Goal: Task Accomplishment & Management: Use online tool/utility

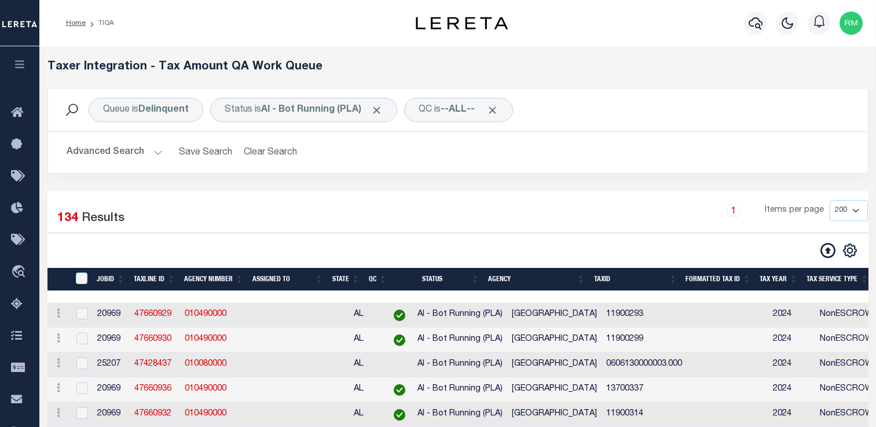
select select "200"
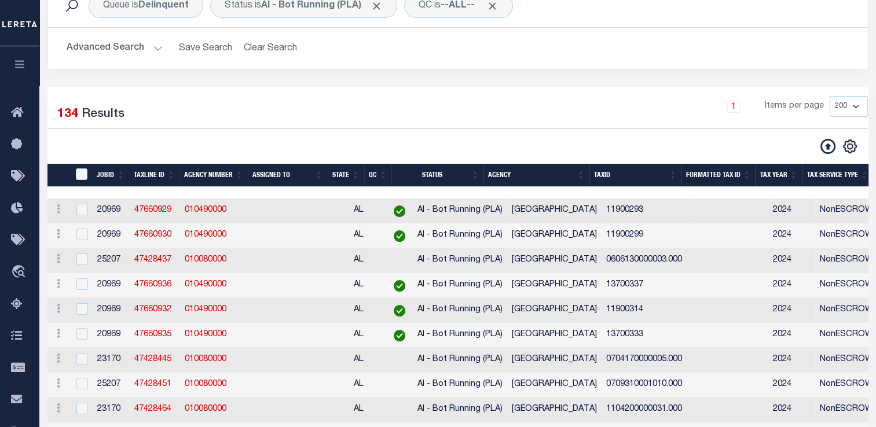
scroll to position [104, 0]
click at [19, 70] on icon "button" at bounding box center [19, 64] width 13 height 10
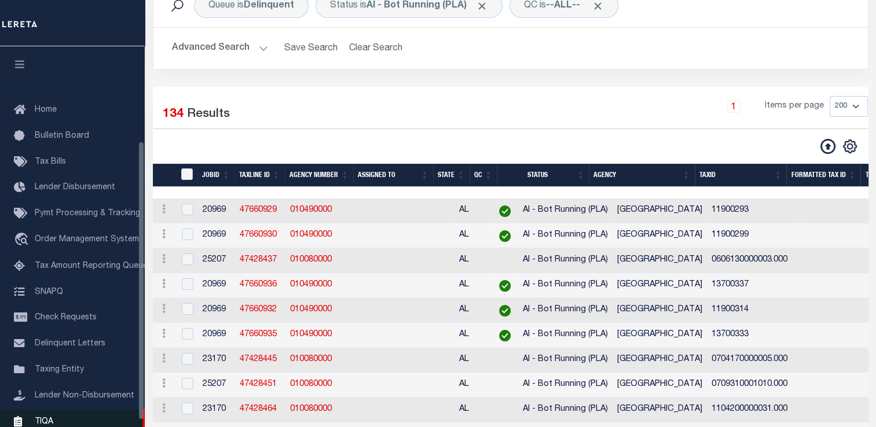
scroll to position [130, 0]
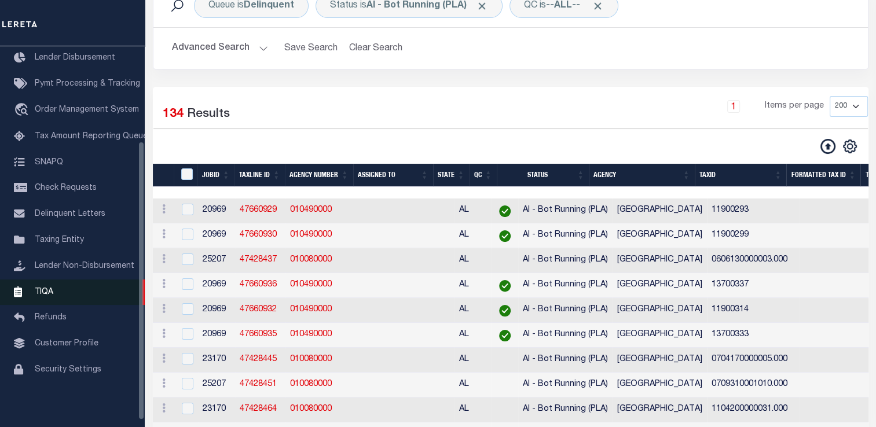
click at [43, 296] on span "TIQA" at bounding box center [44, 292] width 19 height 8
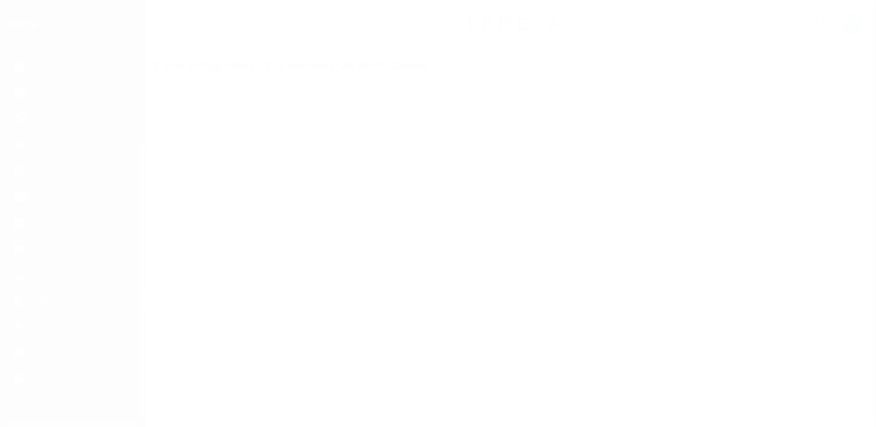
scroll to position [138, 0]
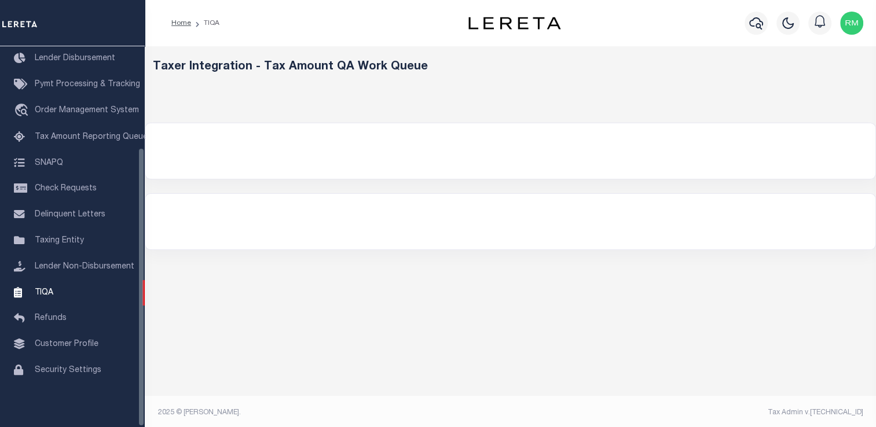
select select "200"
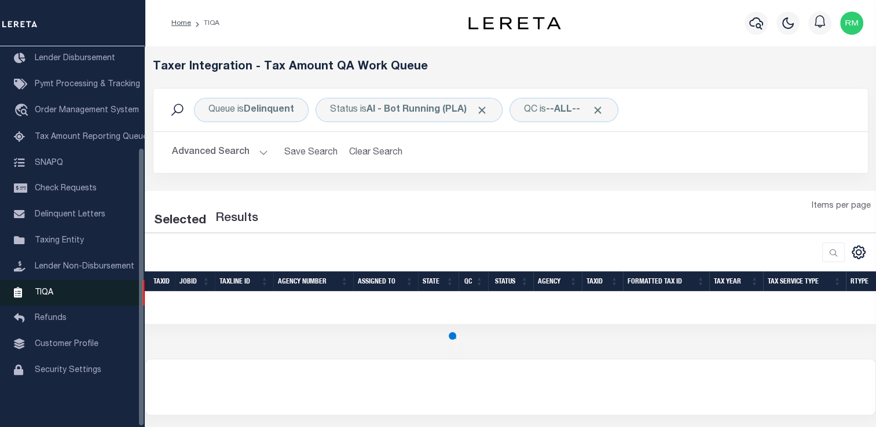
select select "200"
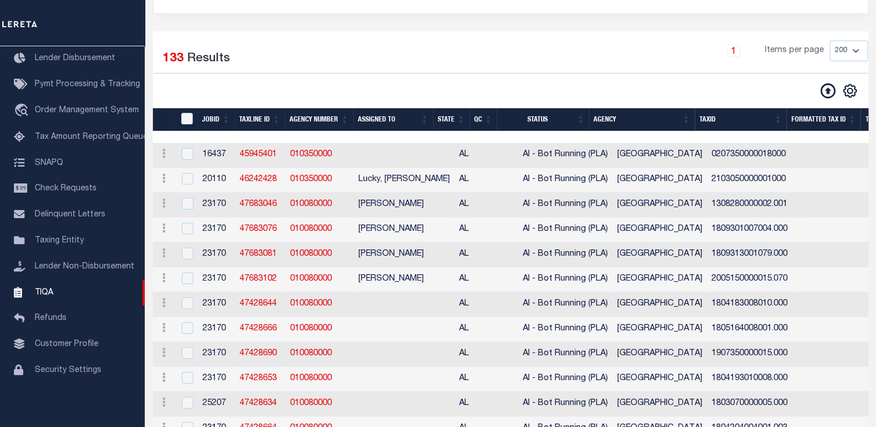
scroll to position [0, 0]
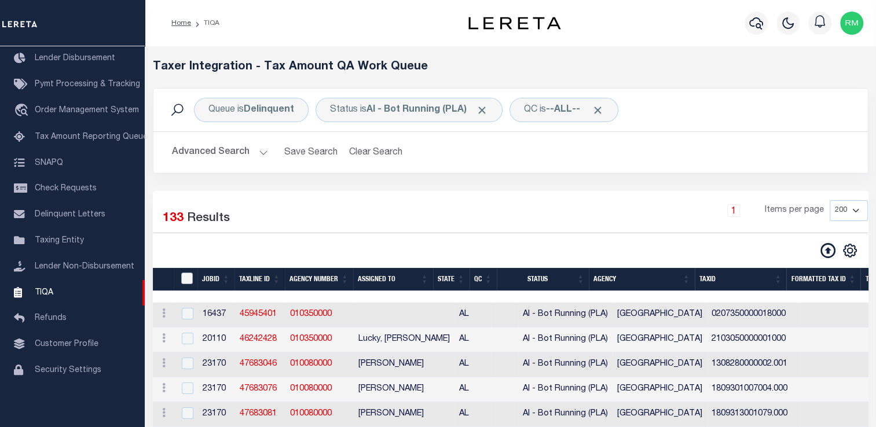
click at [188, 279] on input "TaxID" at bounding box center [187, 279] width 12 height 12
checkbox input "true"
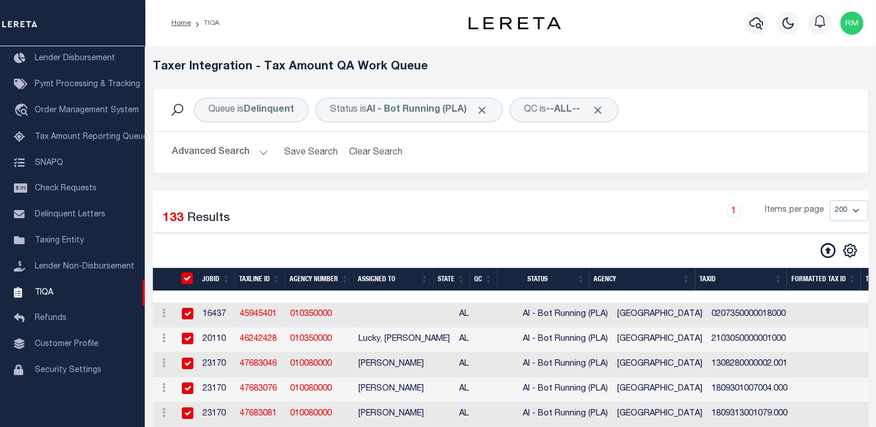
checkbox input "true"
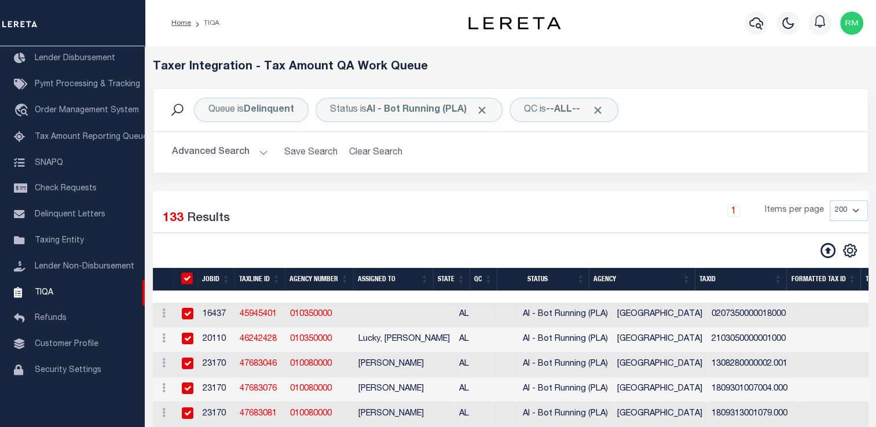
checkbox input "true"
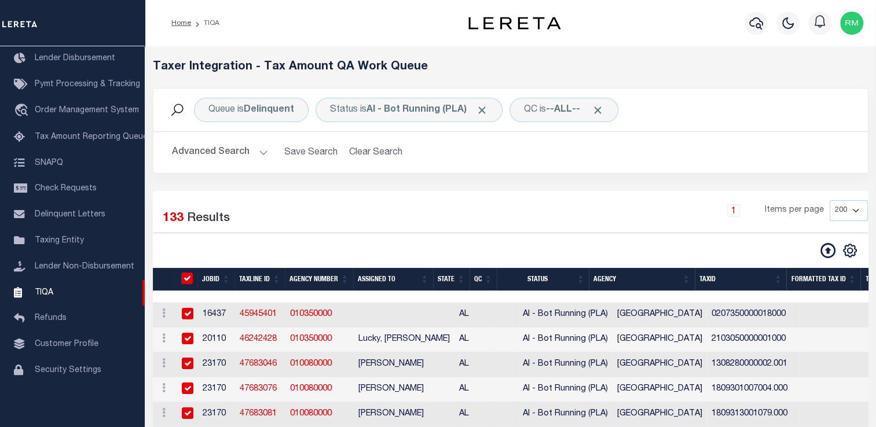
checkbox input "true"
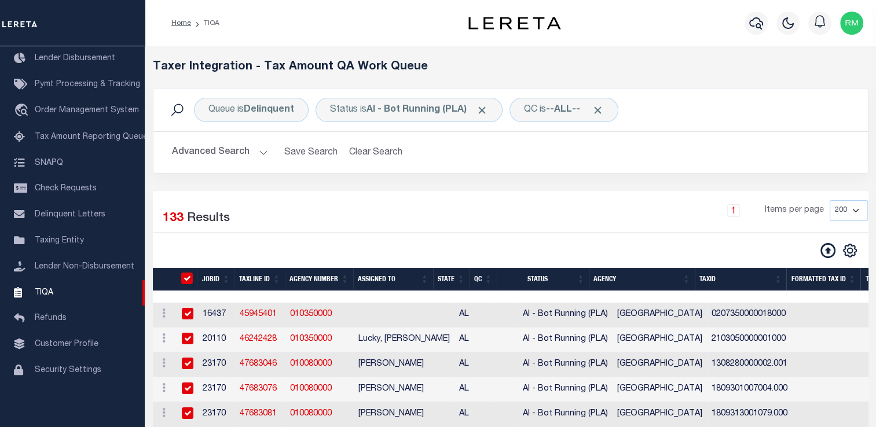
checkbox input "true"
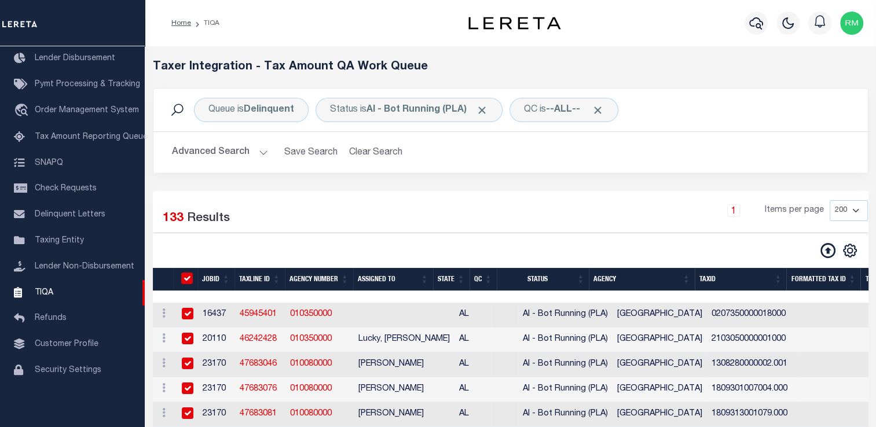
checkbox input "true"
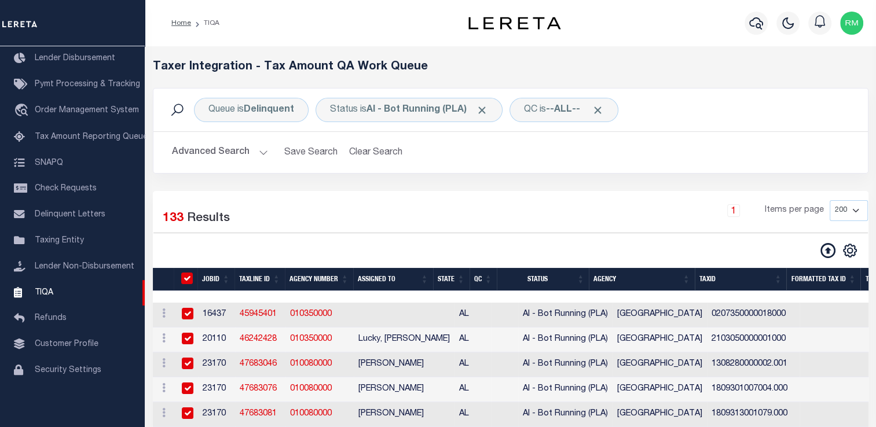
checkbox input "true"
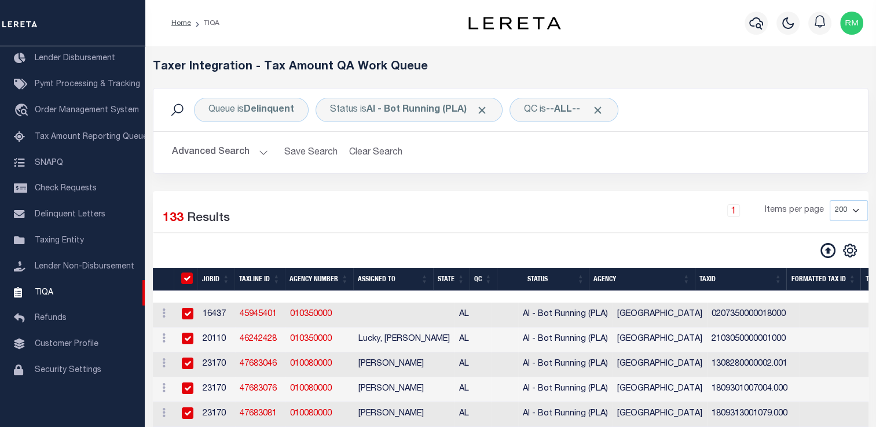
checkbox input "true"
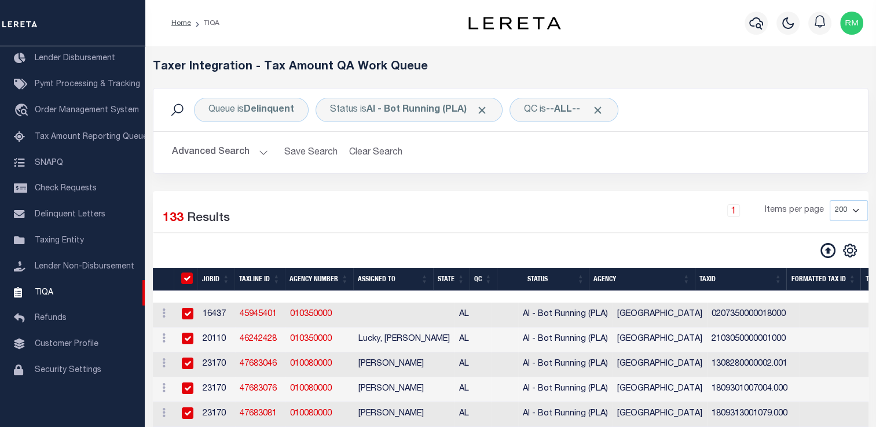
checkbox input "true"
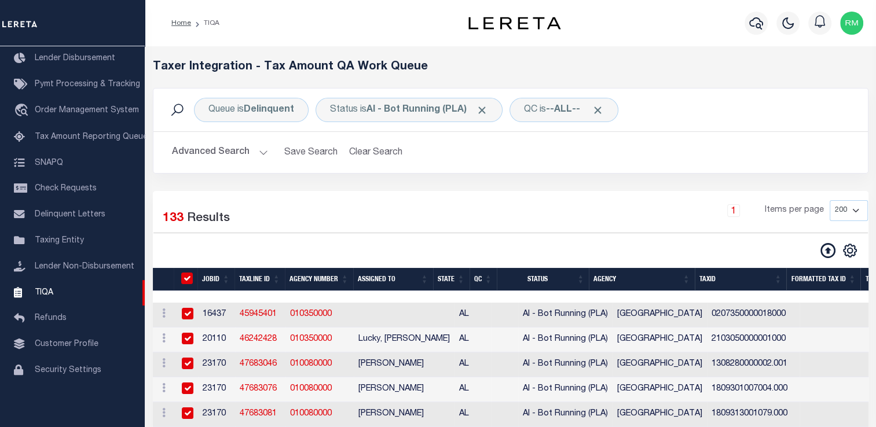
checkbox input "true"
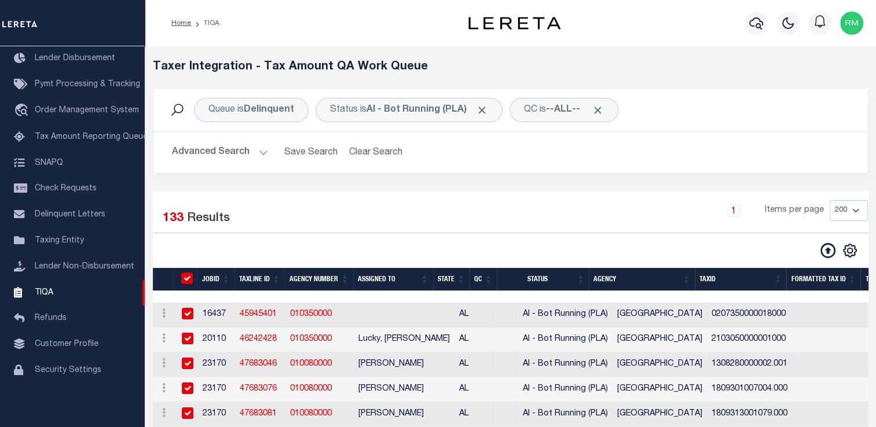
checkbox input "true"
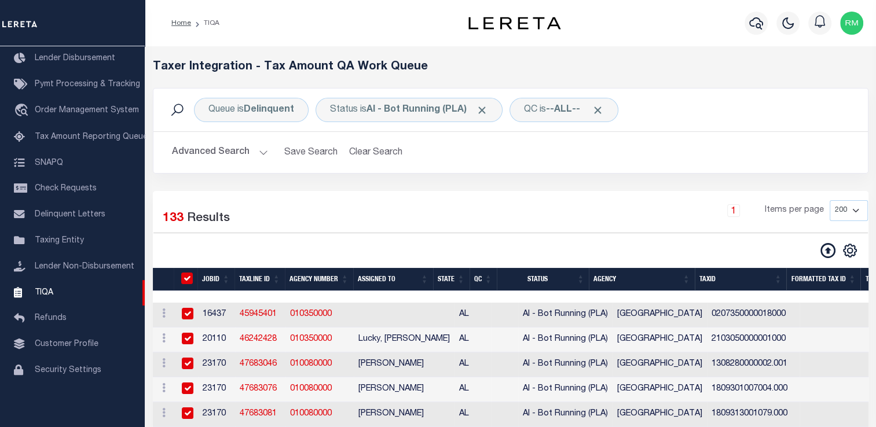
checkbox input "true"
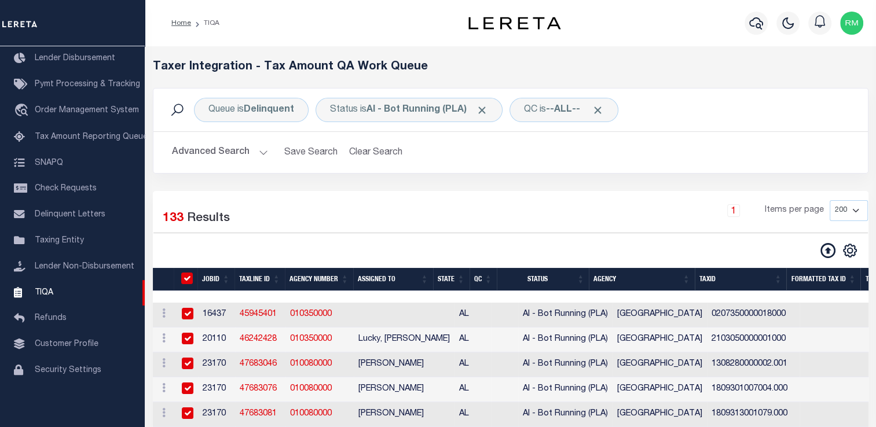
checkbox input "true"
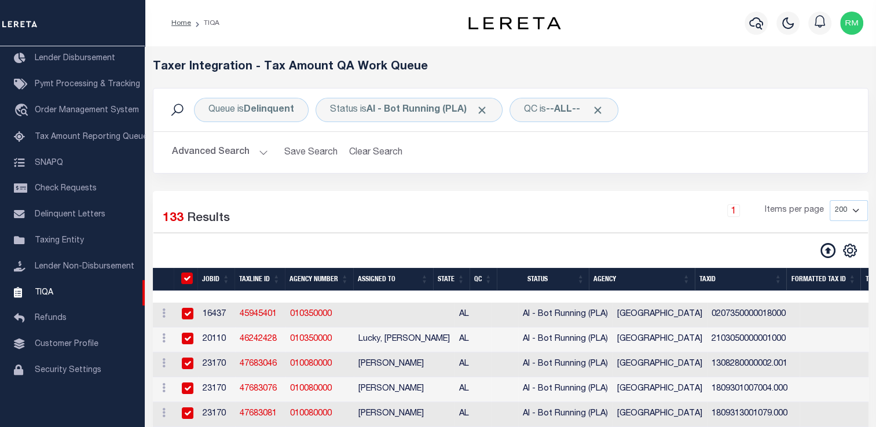
checkbox input "true"
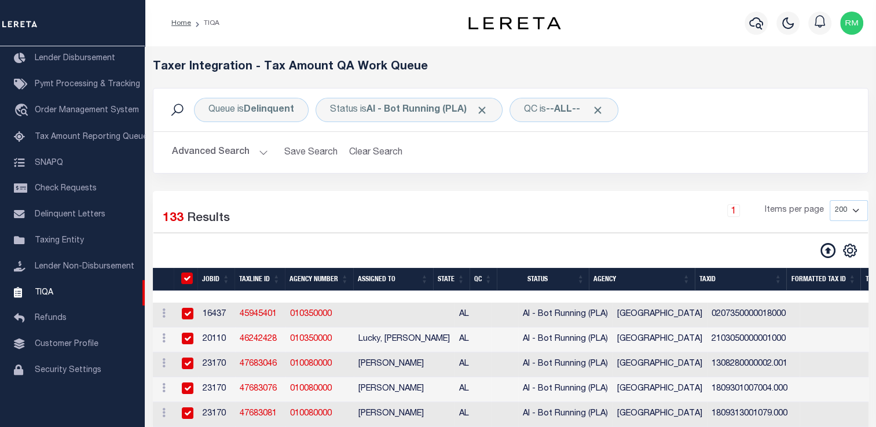
checkbox input "true"
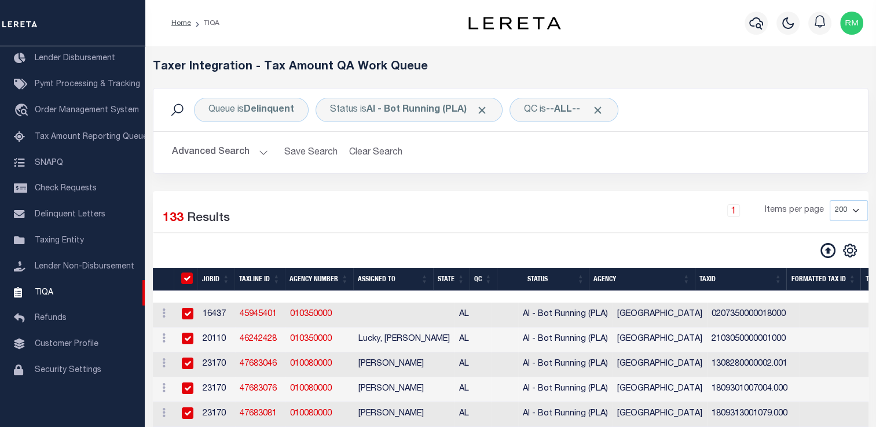
checkbox input "true"
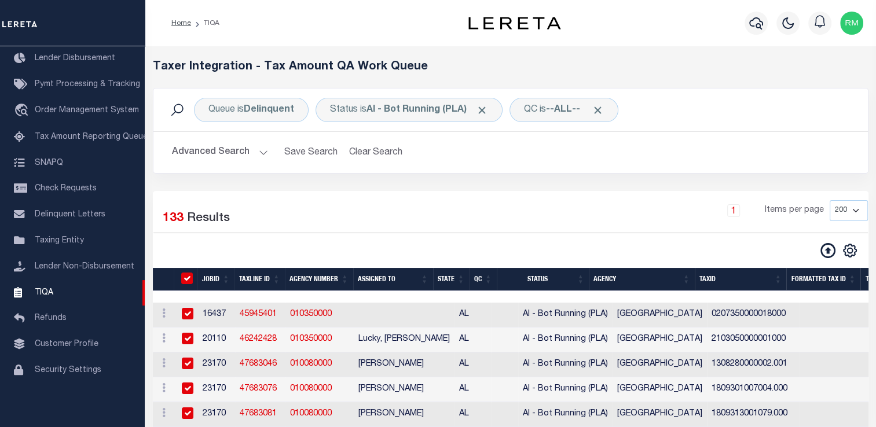
checkbox input "true"
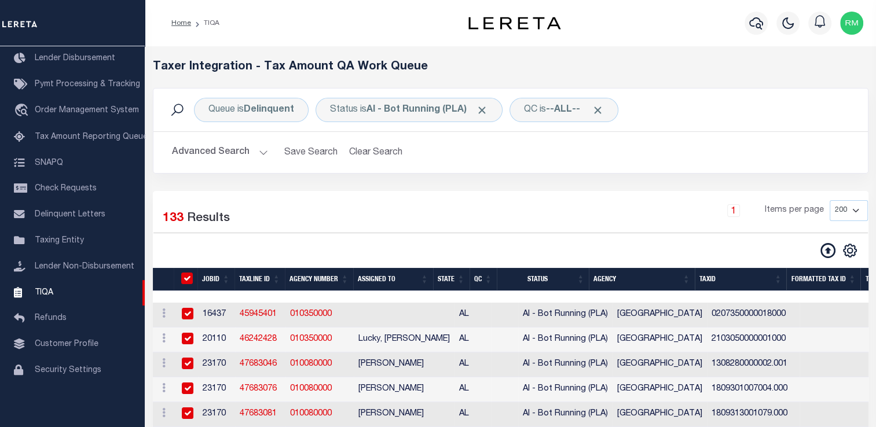
checkbox input "true"
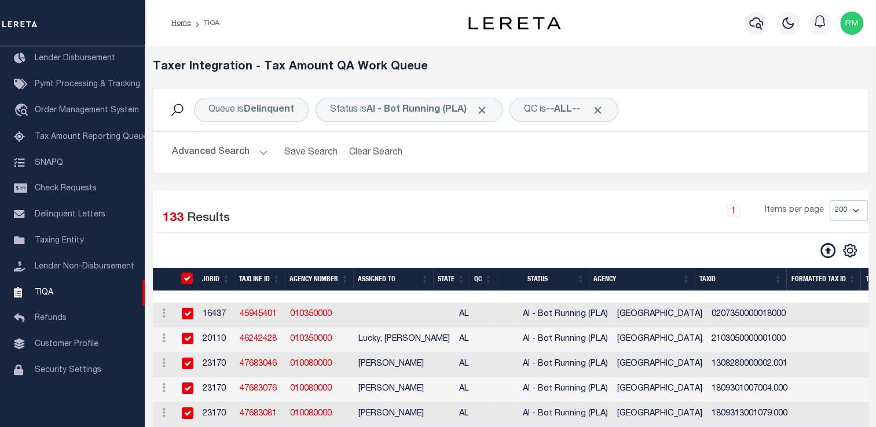
checkbox input "true"
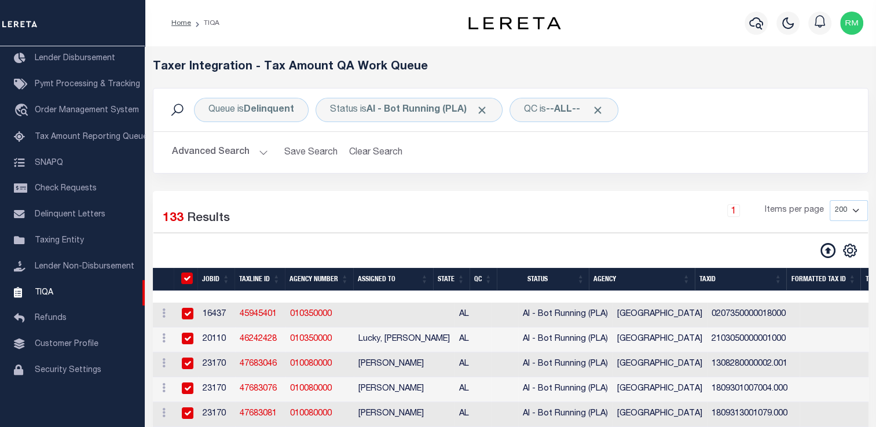
checkbox input "true"
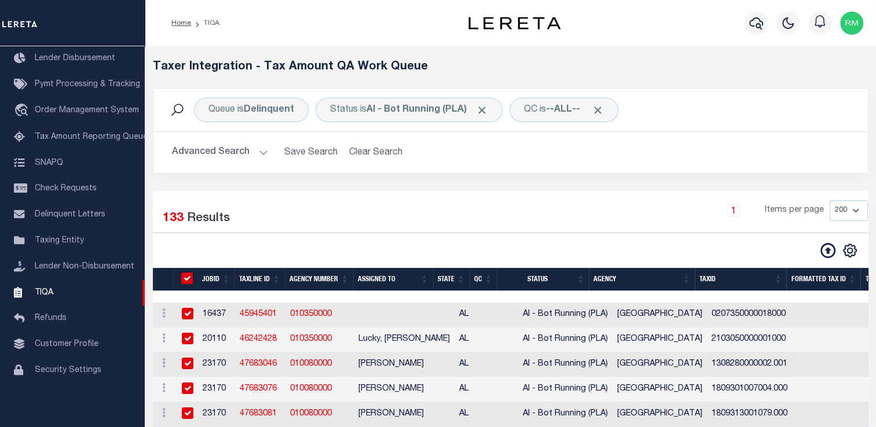
checkbox input "true"
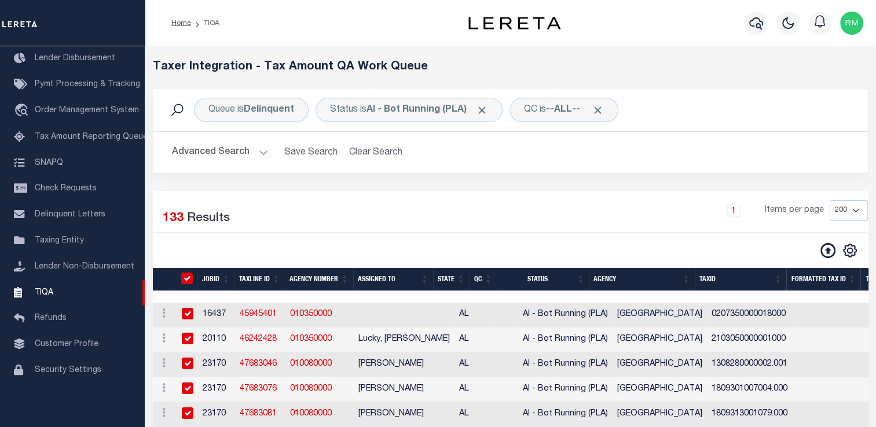
checkbox input "true"
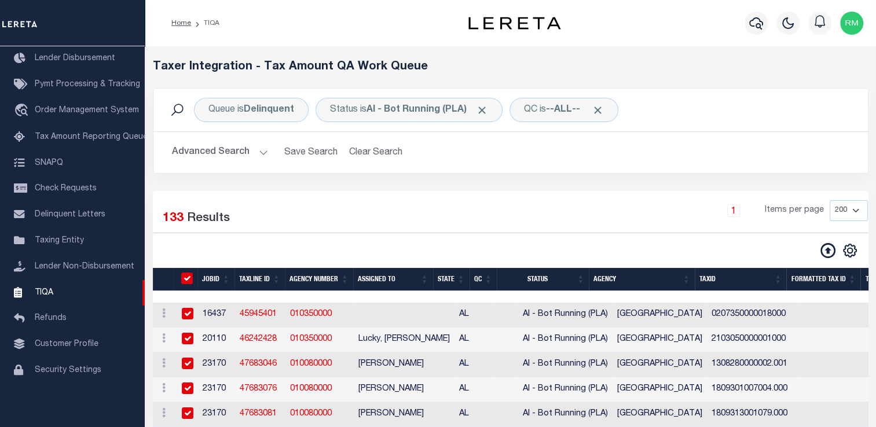
checkbox input "true"
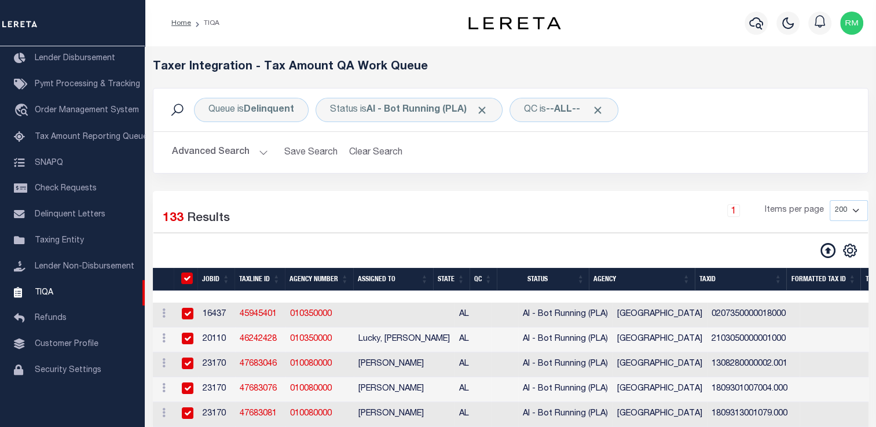
checkbox input "true"
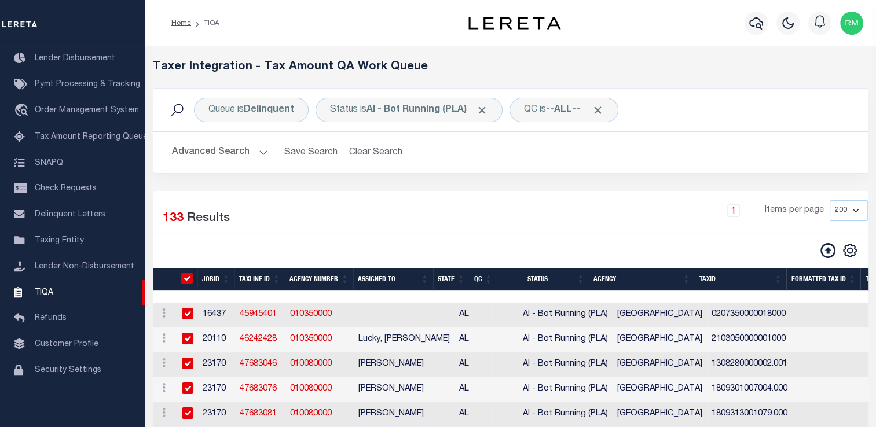
checkbox input "true"
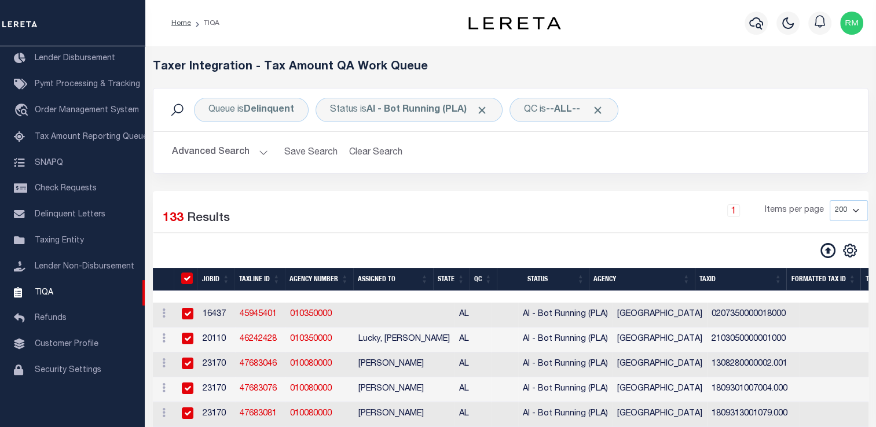
checkbox input "true"
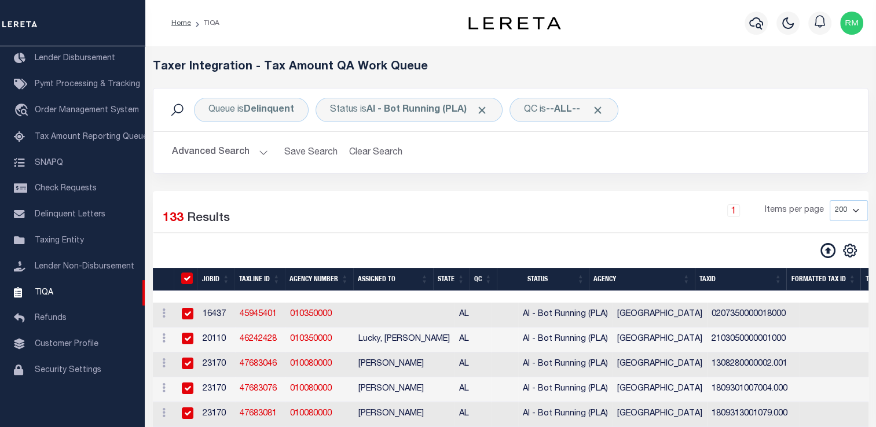
checkbox input "true"
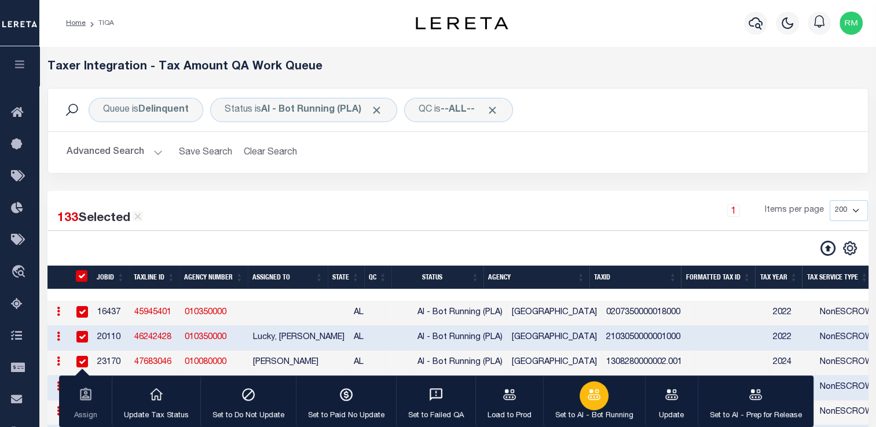
click at [602, 404] on div "button" at bounding box center [594, 396] width 29 height 29
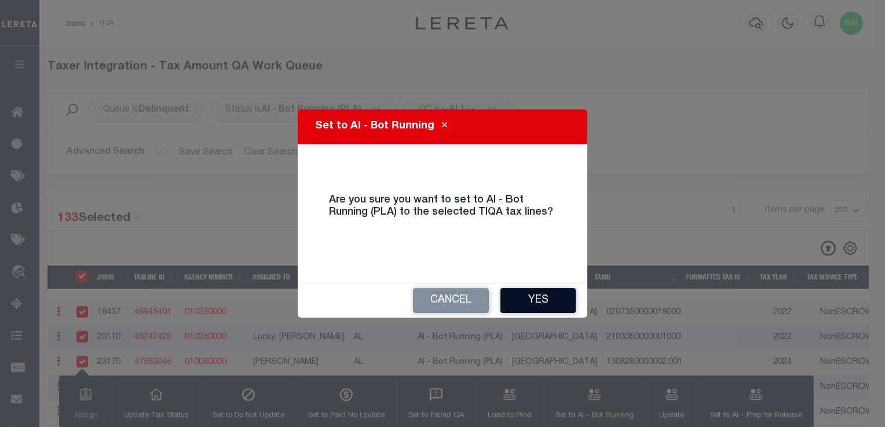
click at [534, 305] on button "Yes" at bounding box center [537, 300] width 75 height 25
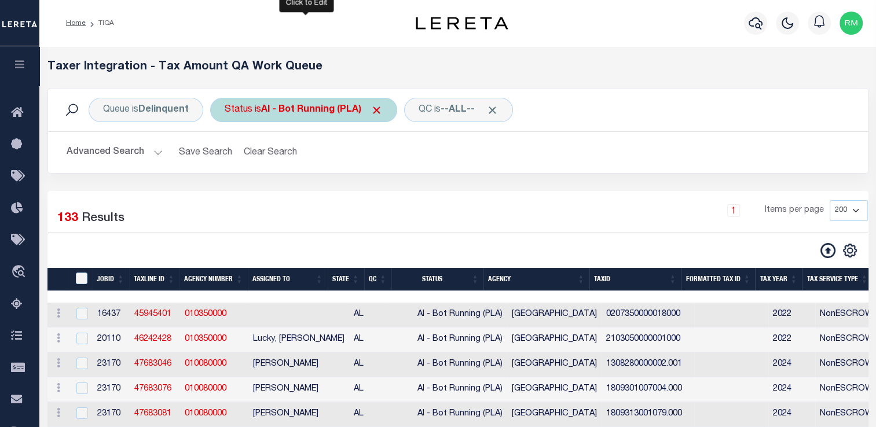
click at [309, 116] on div "Status is AI - Bot Running (PLA)" at bounding box center [303, 110] width 187 height 24
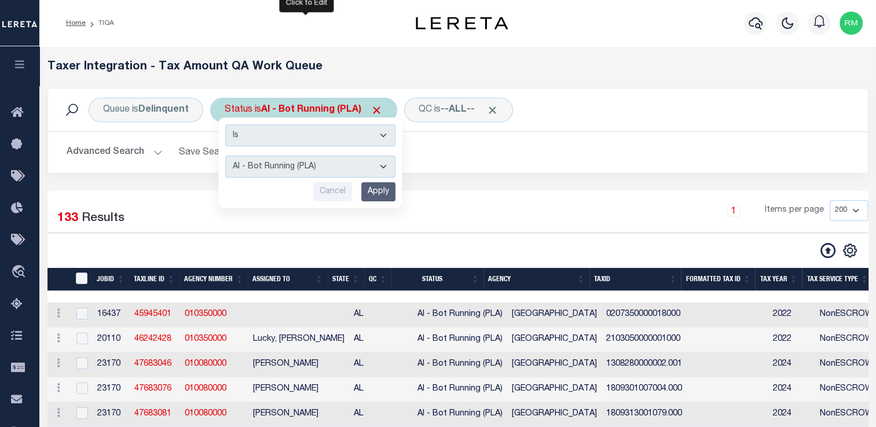
click at [283, 174] on select "AI - Bot Exception (ERR) AI - Bot Running (PLA) AI - Failed QA (FQA) AI - Prep …" at bounding box center [310, 167] width 170 height 22
select select "MZT"
click at [225, 156] on select "AI - Bot Exception (ERR) AI - Bot Running (PLA) AI - Failed QA (FQA) AI - Prep …" at bounding box center [310, 167] width 170 height 22
click at [375, 198] on input "Apply" at bounding box center [378, 191] width 34 height 19
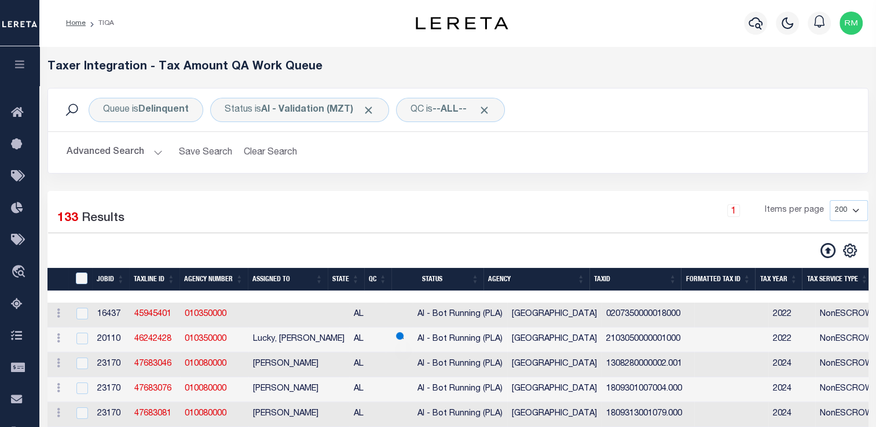
click at [135, 149] on button "Advanced Search" at bounding box center [115, 152] width 96 height 23
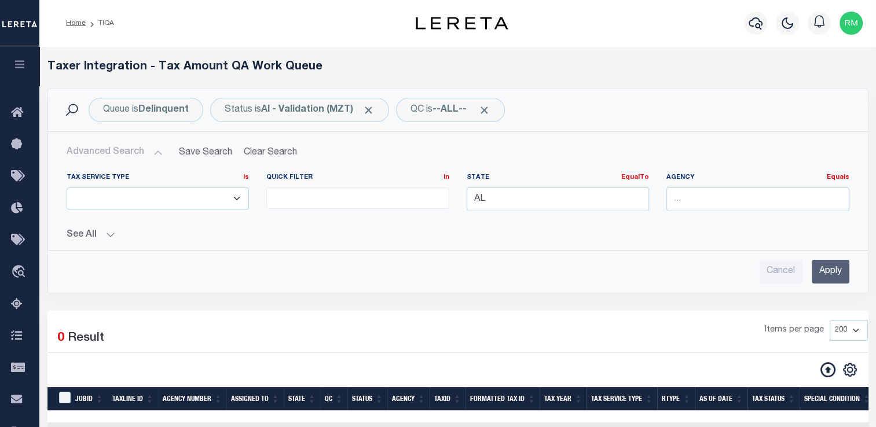
click at [827, 266] on input "Apply" at bounding box center [831, 272] width 38 height 24
